Goal: Task Accomplishment & Management: Use online tool/utility

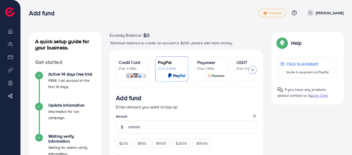
click at [323, 96] on span "Live Chat" at bounding box center [319, 95] width 15 height 5
click at [214, 12] on div "Add fund" at bounding box center [143, 12] width 229 height 7
click at [319, 96] on span "Live Chat" at bounding box center [319, 95] width 15 height 5
